Goal: Find specific page/section: Find specific page/section

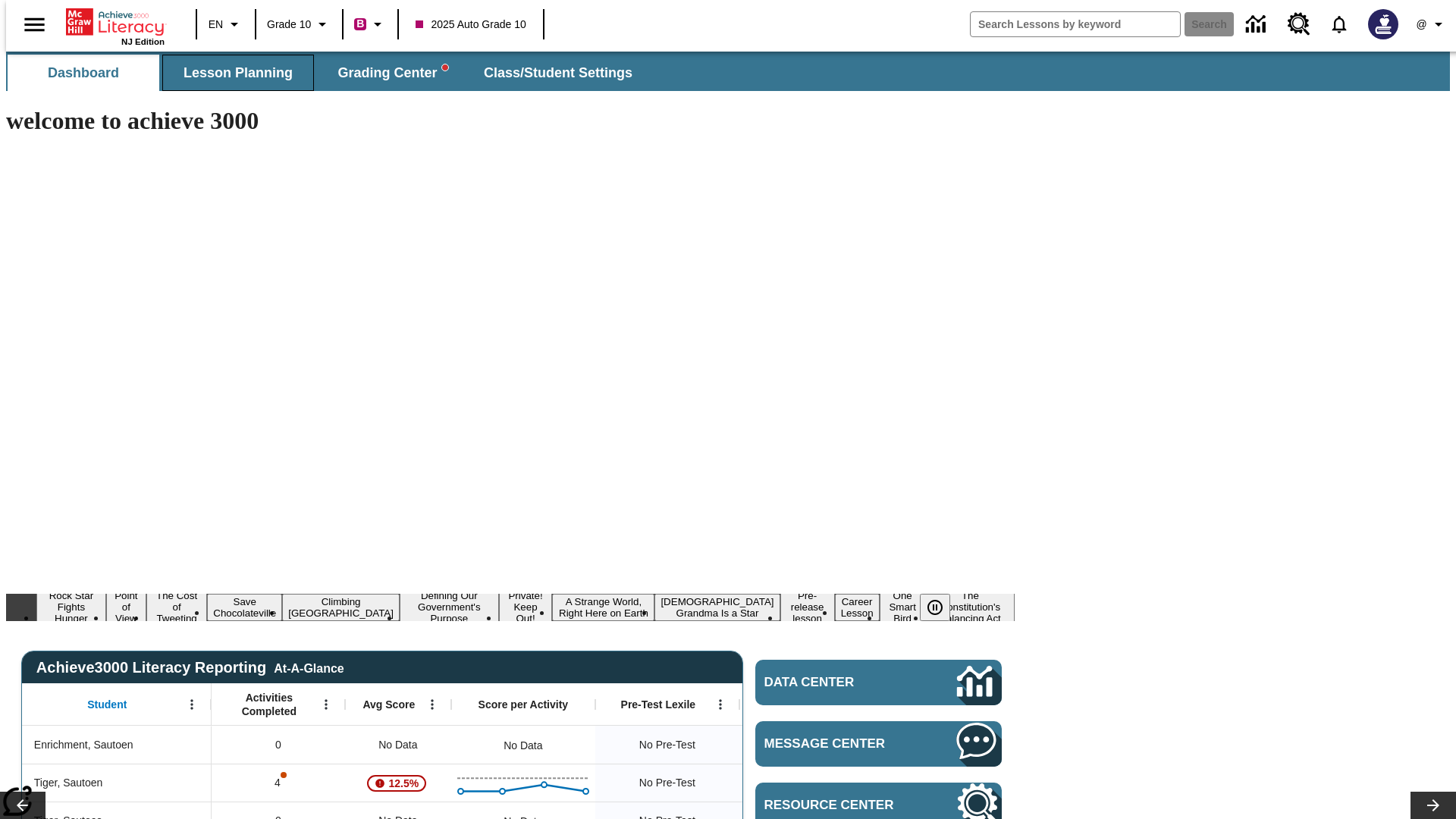
click at [232, 73] on span "Lesson Planning" at bounding box center [237, 73] width 109 height 18
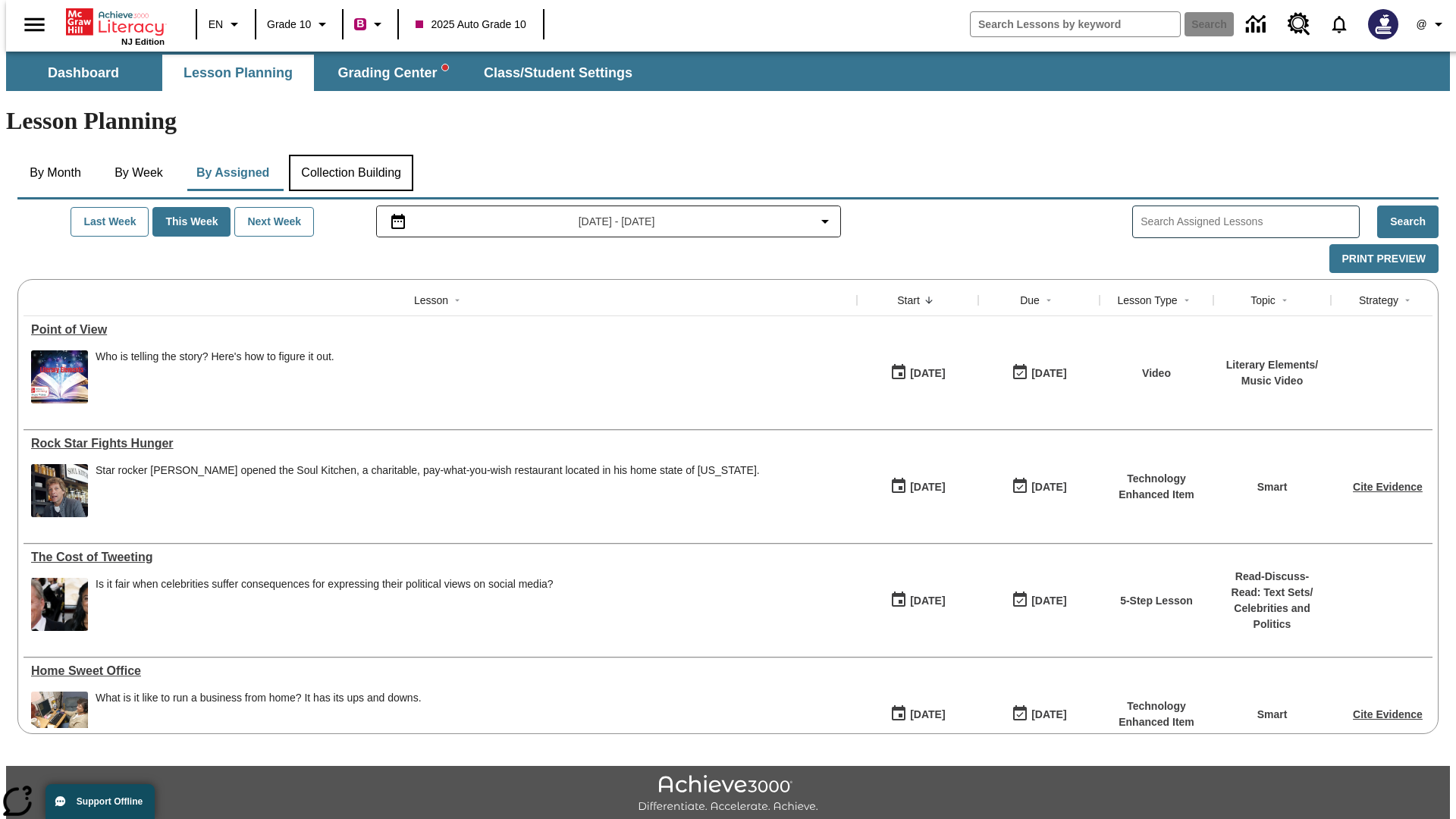
click at [350, 154] on button "Collection Building" at bounding box center [351, 172] width 125 height 37
